Goal: Task Accomplishment & Management: Manage account settings

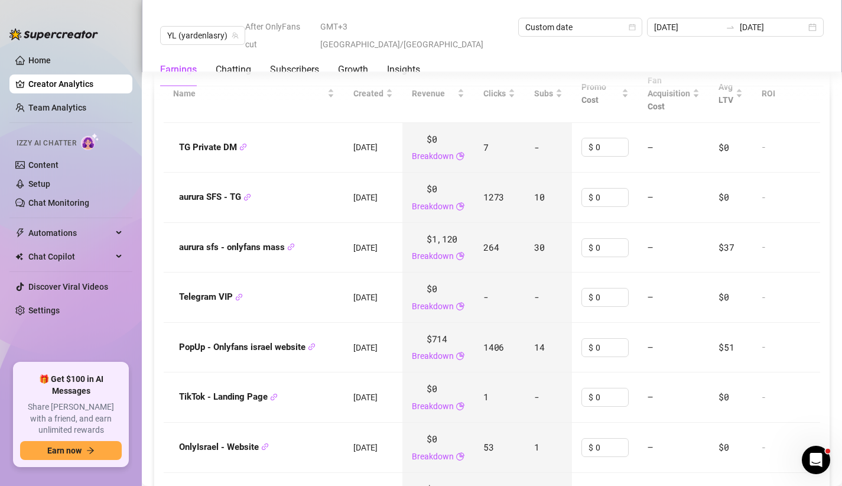
scroll to position [1577, 0]
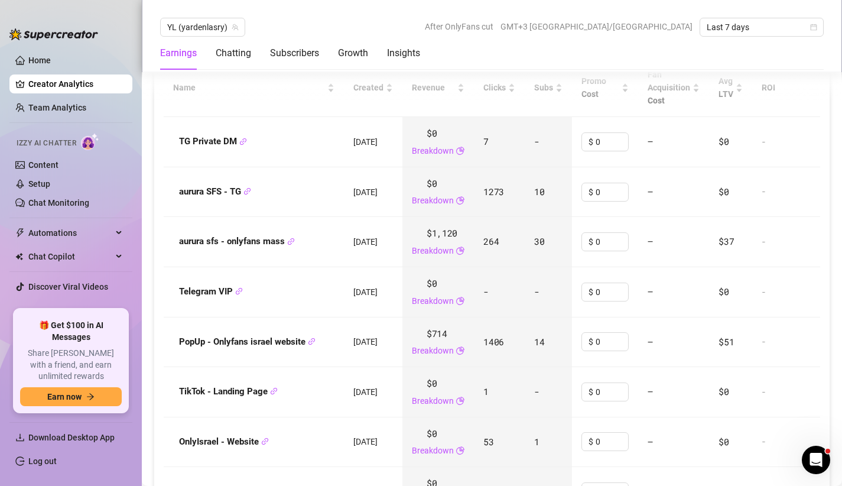
scroll to position [1545, 0]
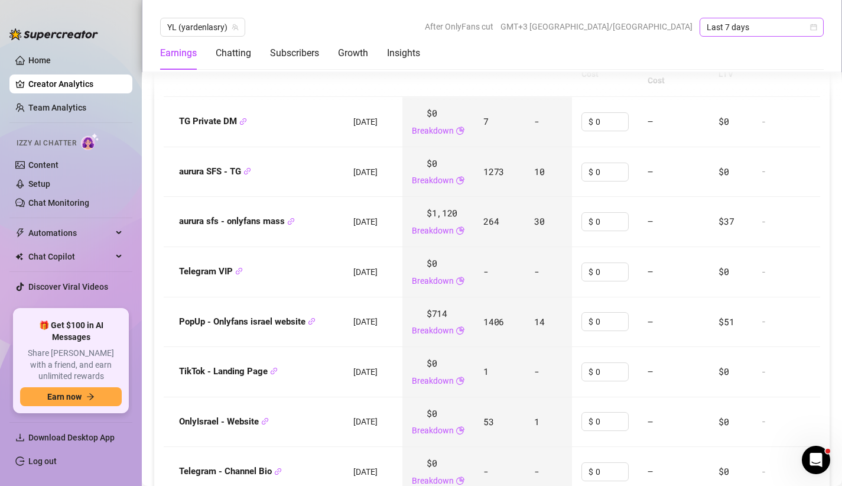
click at [815, 25] on icon "calendar" at bounding box center [814, 27] width 7 height 7
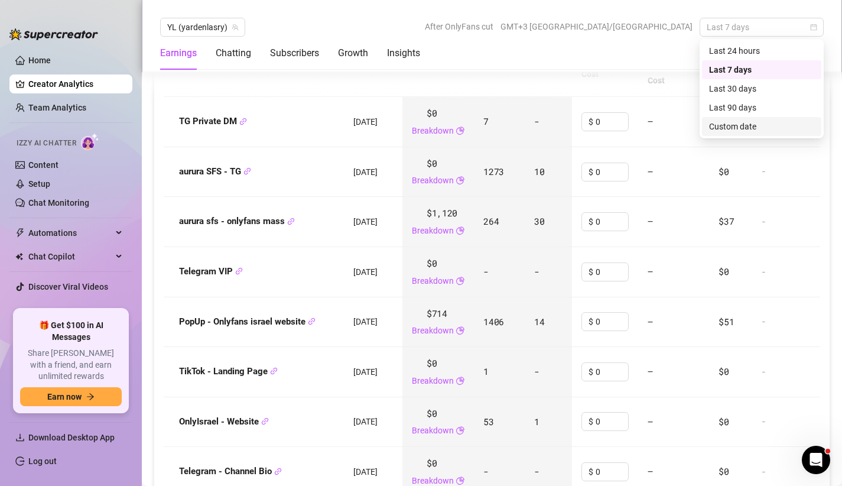
click at [738, 132] on div "Custom date" at bounding box center [761, 126] width 105 height 13
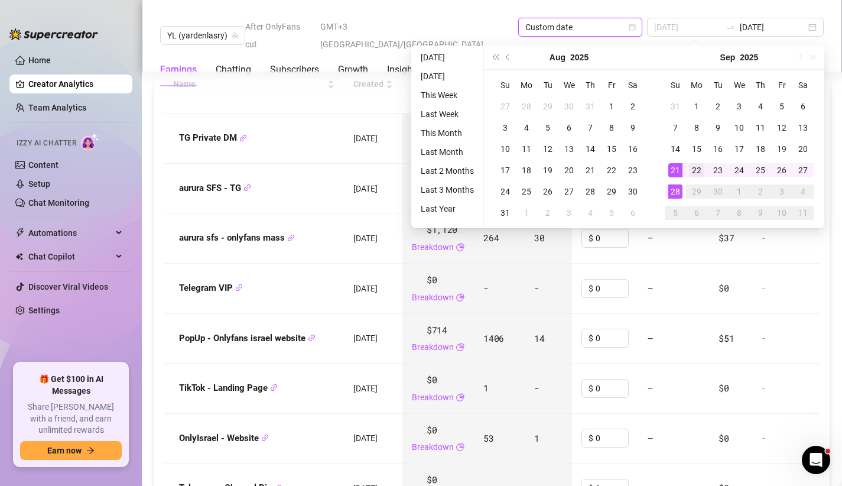
type input "2025-09-22"
click at [696, 170] on div "22" at bounding box center [697, 170] width 14 height 14
click at [676, 192] on div "28" at bounding box center [676, 191] width 14 height 14
type input "2025-09-22"
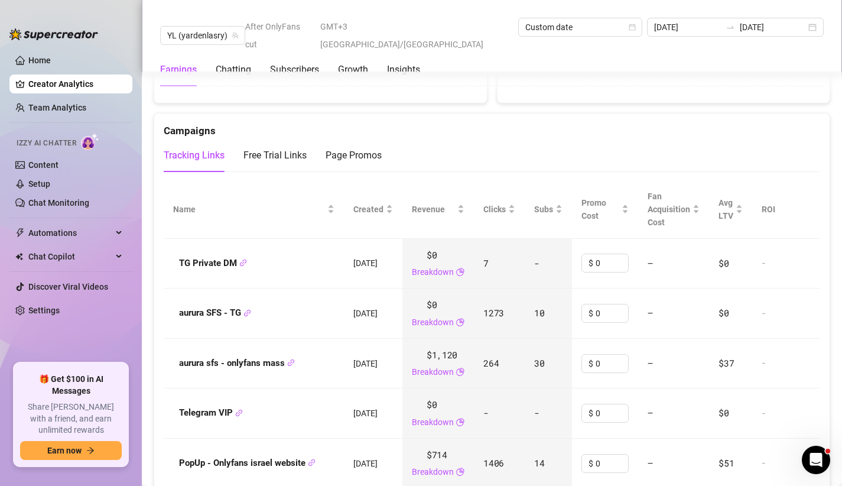
scroll to position [1400, 0]
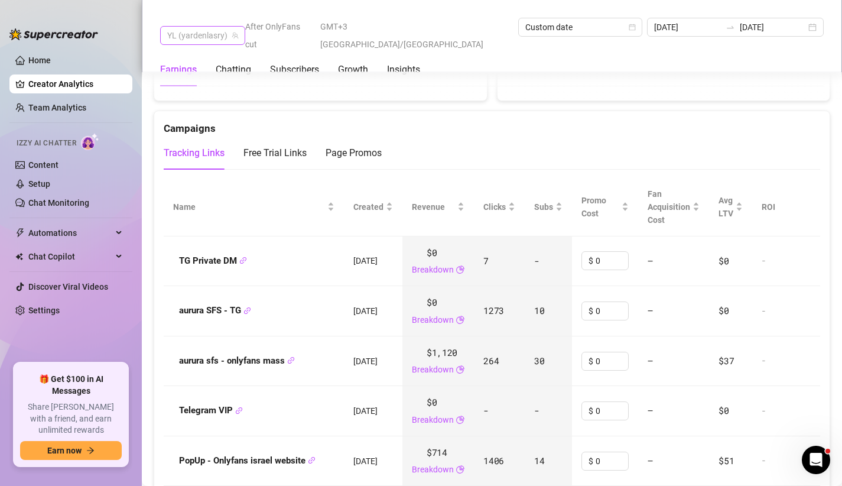
click at [225, 29] on span "YL (yardenlasry)" at bounding box center [202, 36] width 71 height 18
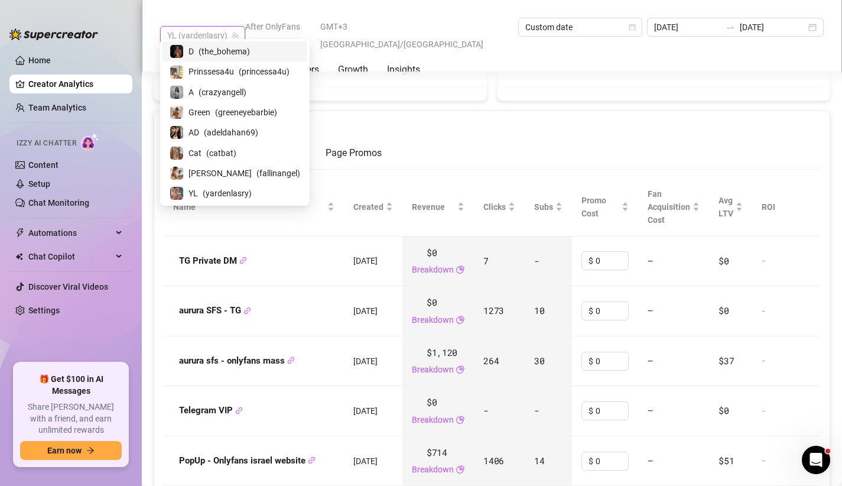
click at [235, 60] on div "D ( the_bohema )" at bounding box center [235, 51] width 145 height 20
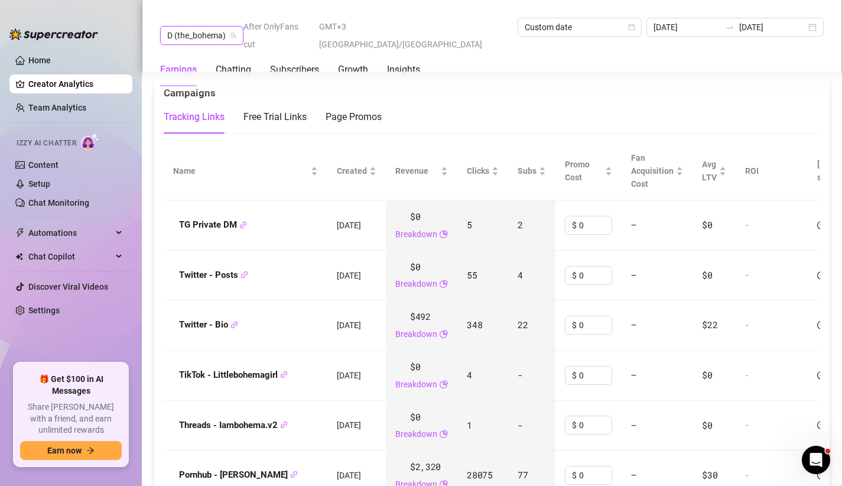
scroll to position [1484, 0]
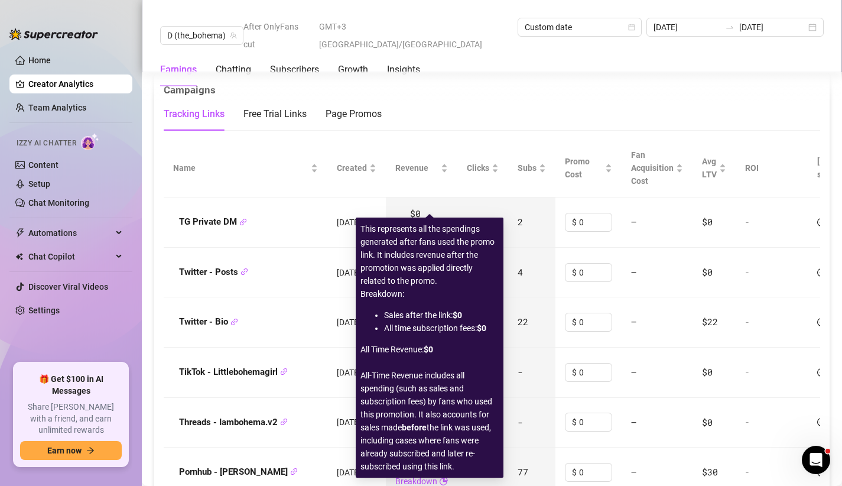
click at [435, 225] on link "Breakdown" at bounding box center [416, 231] width 42 height 13
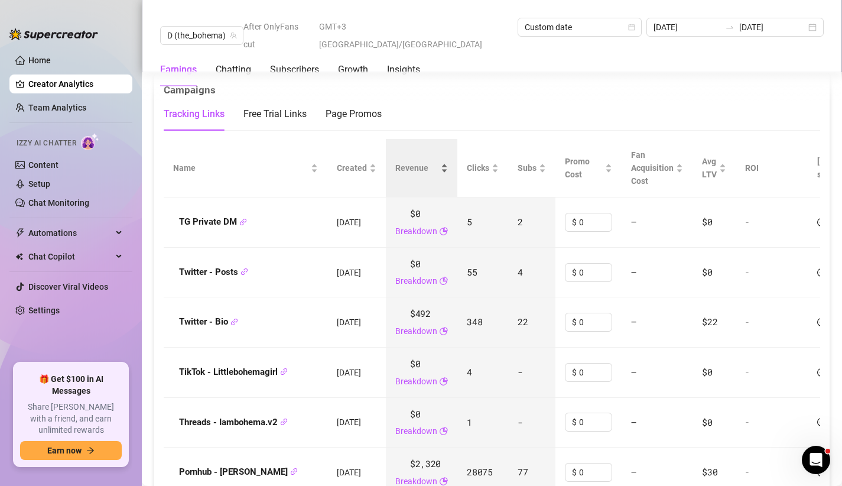
click at [448, 161] on div "Revenue" at bounding box center [421, 167] width 53 height 13
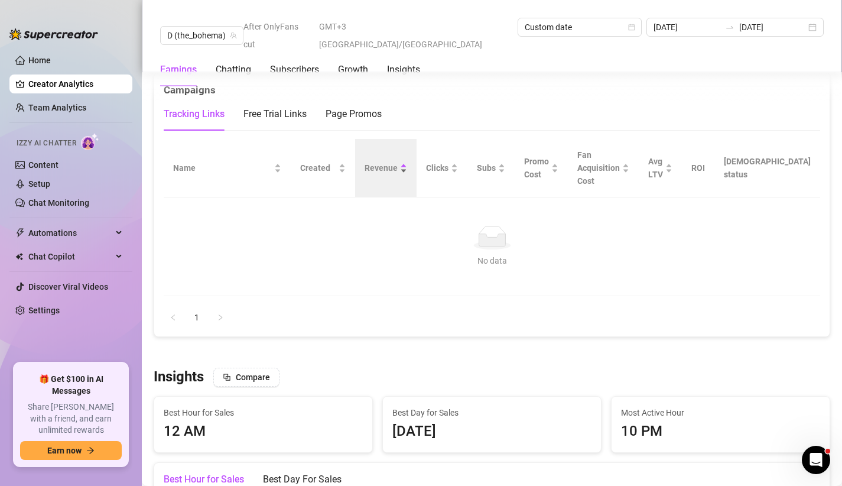
click at [407, 161] on div "Revenue" at bounding box center [386, 167] width 43 height 13
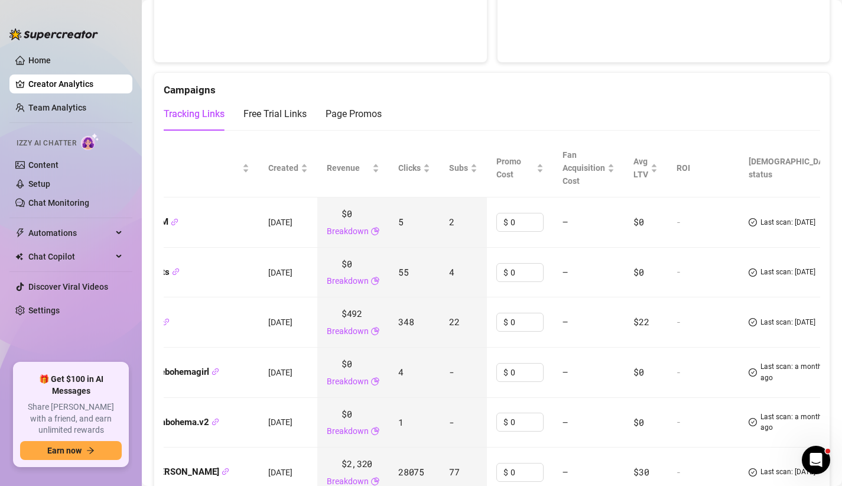
scroll to position [0, 72]
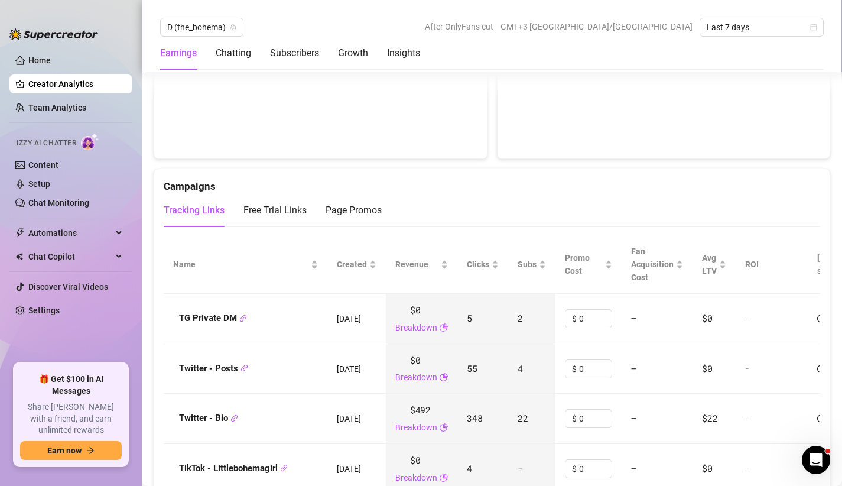
scroll to position [1325, 0]
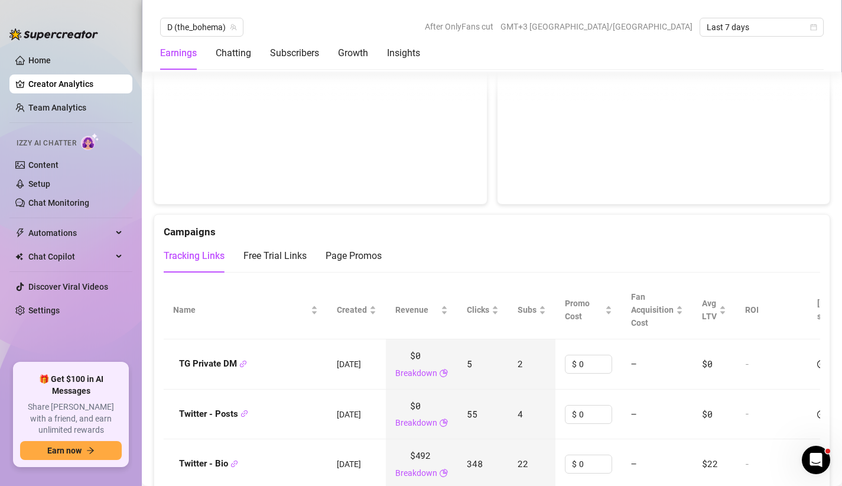
click at [218, 249] on div "Tracking Links" at bounding box center [194, 256] width 61 height 14
click at [60, 309] on link "Settings" at bounding box center [43, 310] width 31 height 9
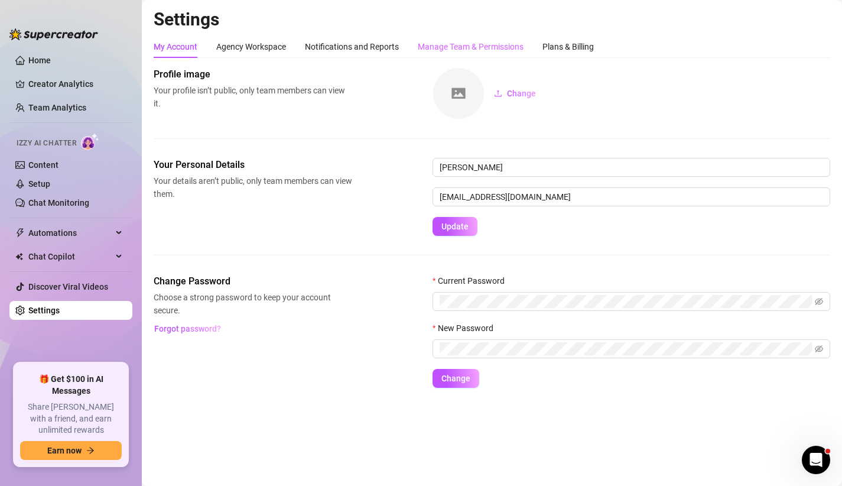
click at [502, 38] on div "Manage Team & Permissions" at bounding box center [471, 46] width 106 height 22
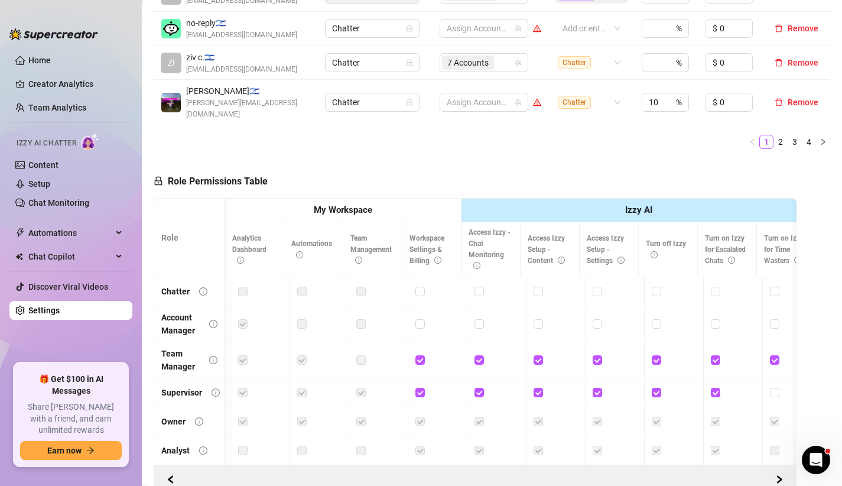
scroll to position [0, 55]
